Goal: Navigation & Orientation: Find specific page/section

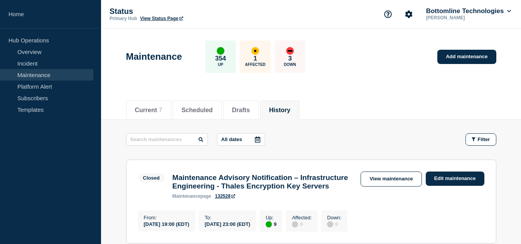
click at [46, 74] on link "Maintenance" at bounding box center [46, 75] width 93 height 12
click at [43, 59] on link "Incident" at bounding box center [46, 63] width 93 height 12
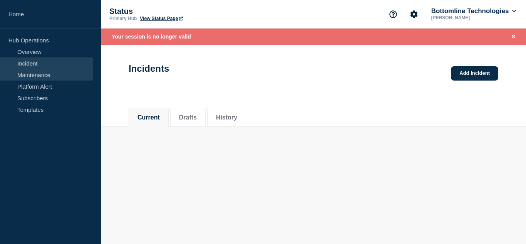
click at [43, 71] on link "Maintenance" at bounding box center [46, 75] width 93 height 12
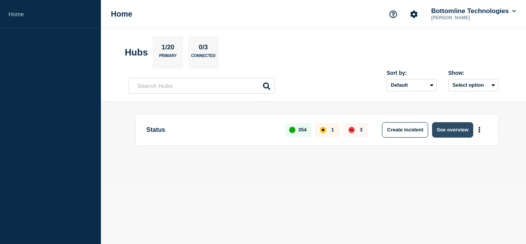
click at [449, 132] on button "See overview" at bounding box center [452, 129] width 41 height 15
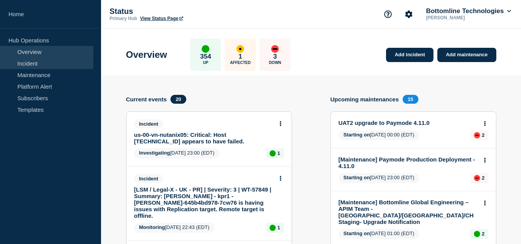
click at [41, 64] on link "Incident" at bounding box center [46, 63] width 93 height 12
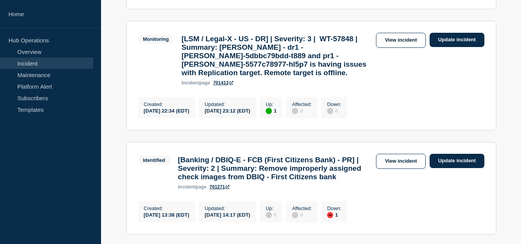
scroll to position [424, 0]
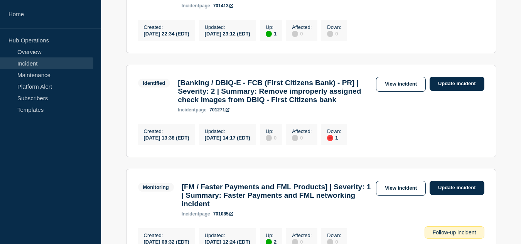
click at [31, 205] on aside "Home Hub Operations Overview Incident Maintenance Platform Alert Subscribers Te…" at bounding box center [50, 122] width 101 height 244
